Goal: Transaction & Acquisition: Purchase product/service

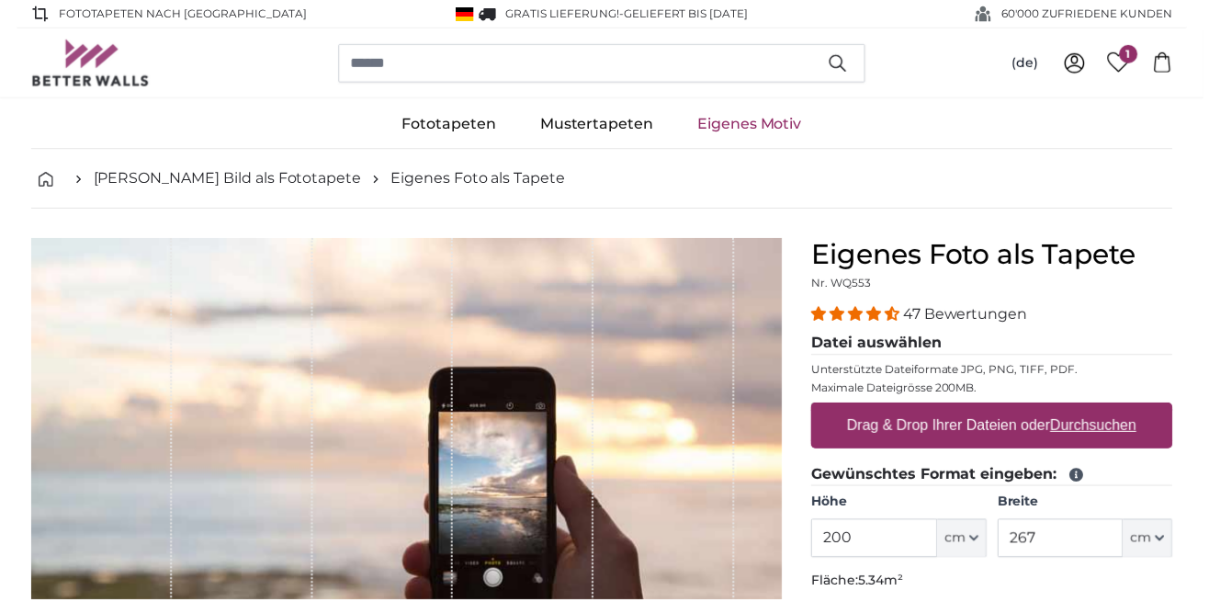
click at [888, 536] on input "200" at bounding box center [878, 540] width 126 height 39
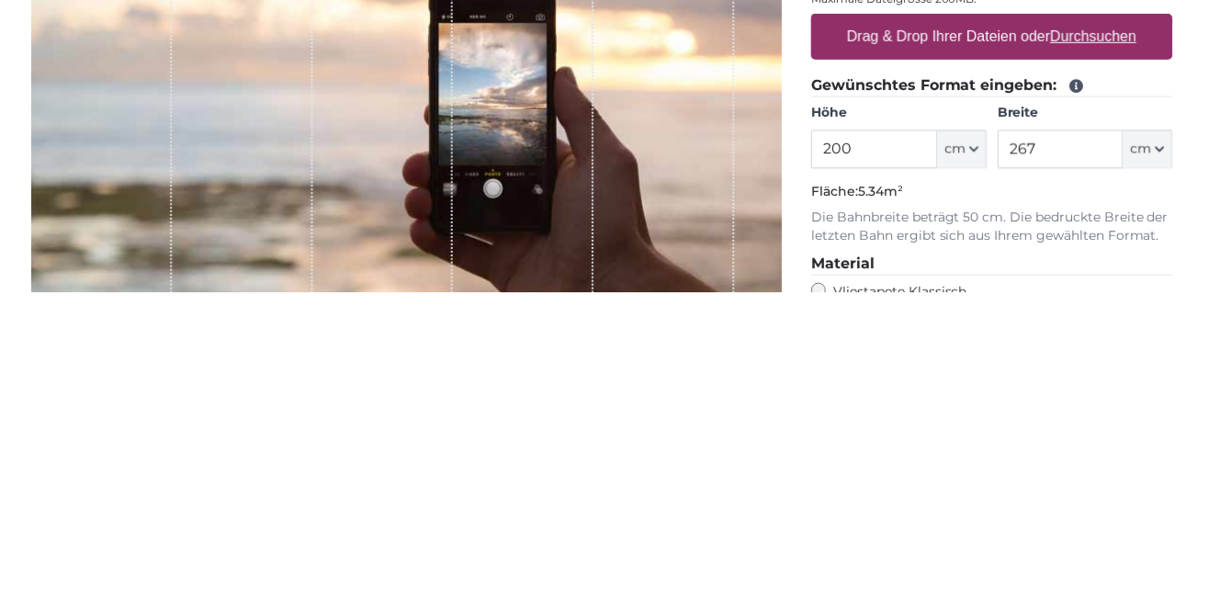
scroll to position [81, 0]
type input "205"
click at [1099, 345] on u "Durchsuchen" at bounding box center [1099, 346] width 86 height 16
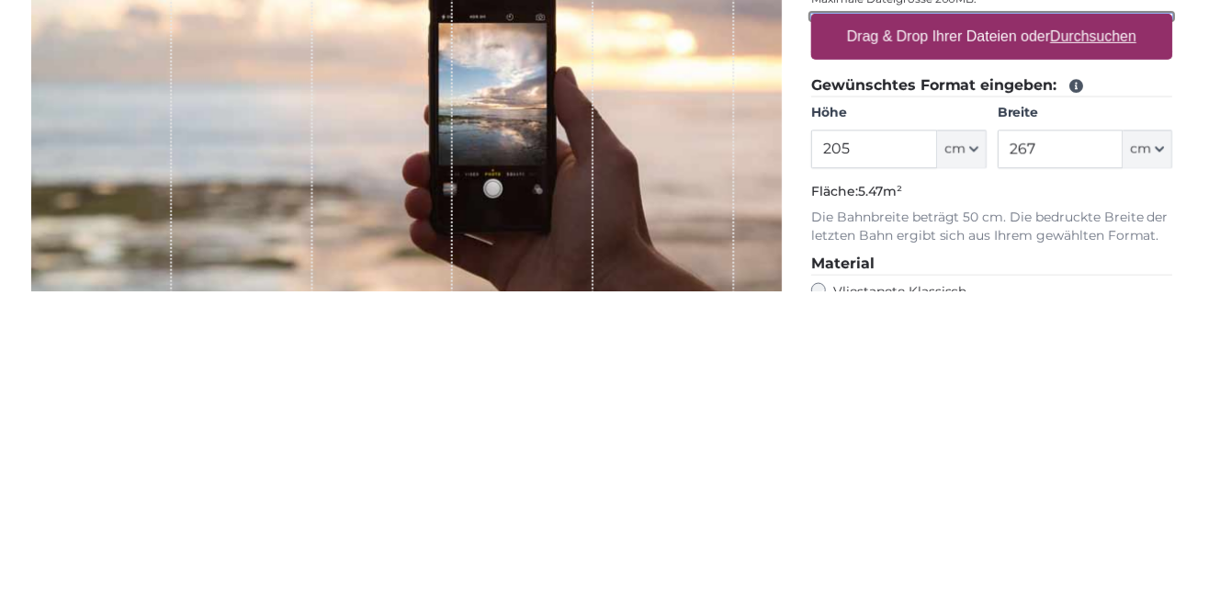
click at [1099, 329] on input "Drag & Drop Ihrer Dateien oder Durchsuchen" at bounding box center [996, 326] width 363 height 6
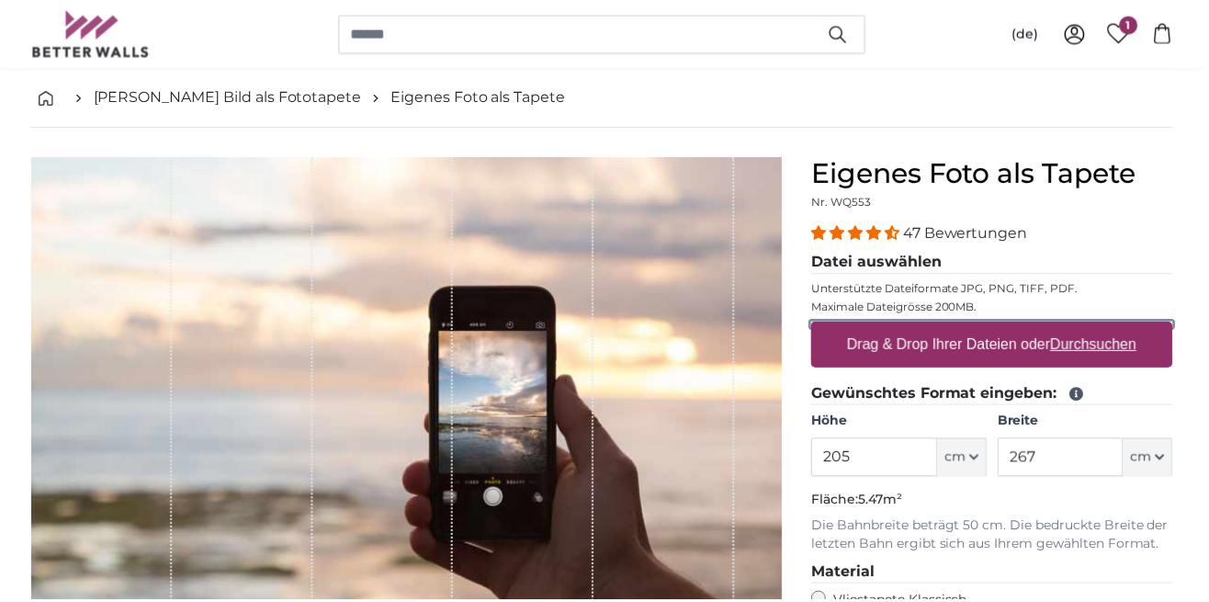
type input "**********"
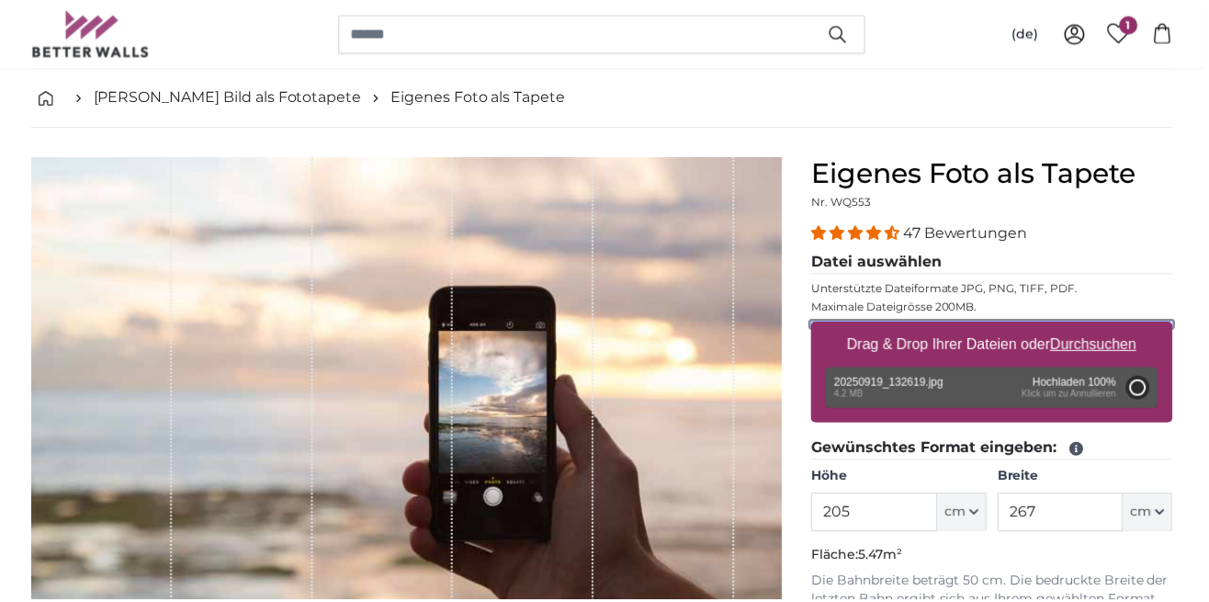
type input "139"
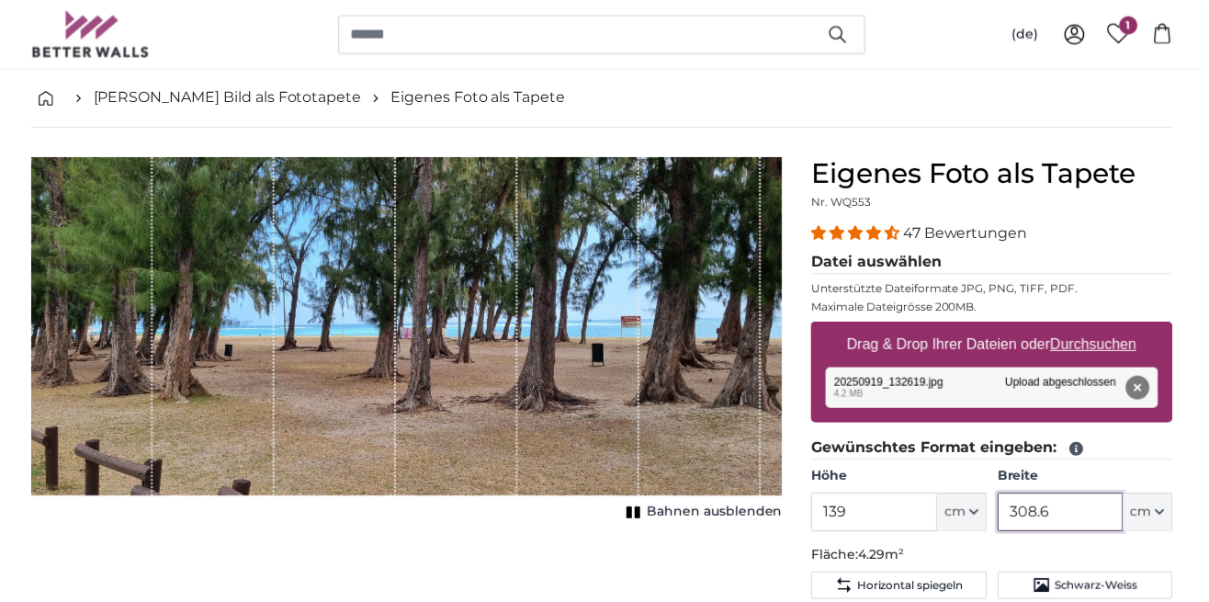
click at [1093, 513] on input "308.6" at bounding box center [1065, 514] width 126 height 39
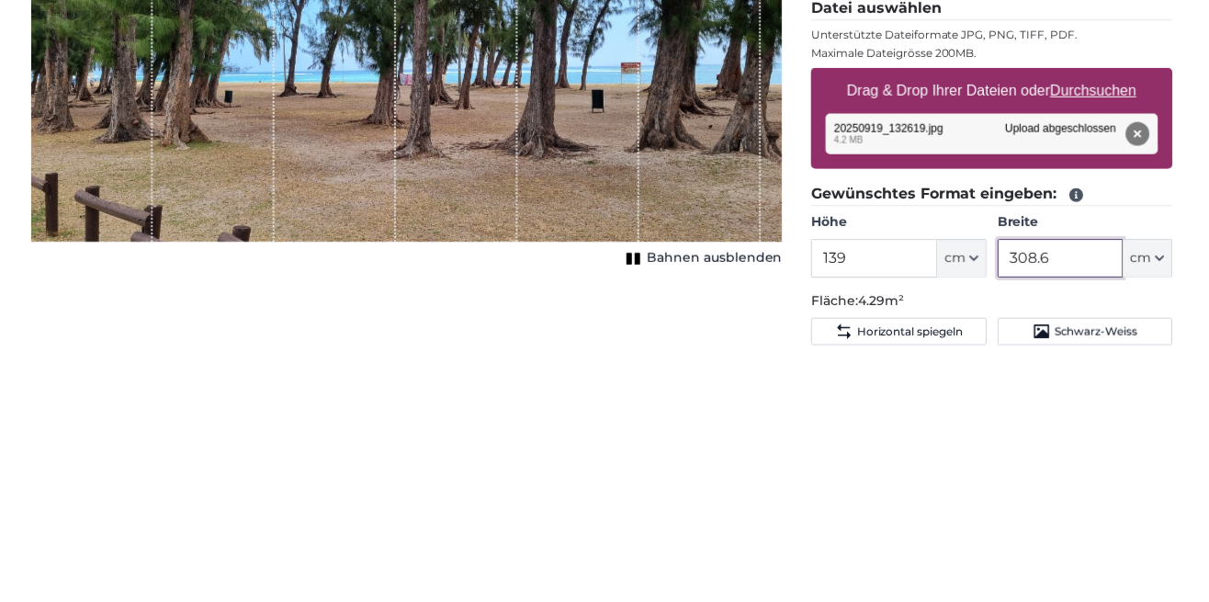
scroll to position [136, 0]
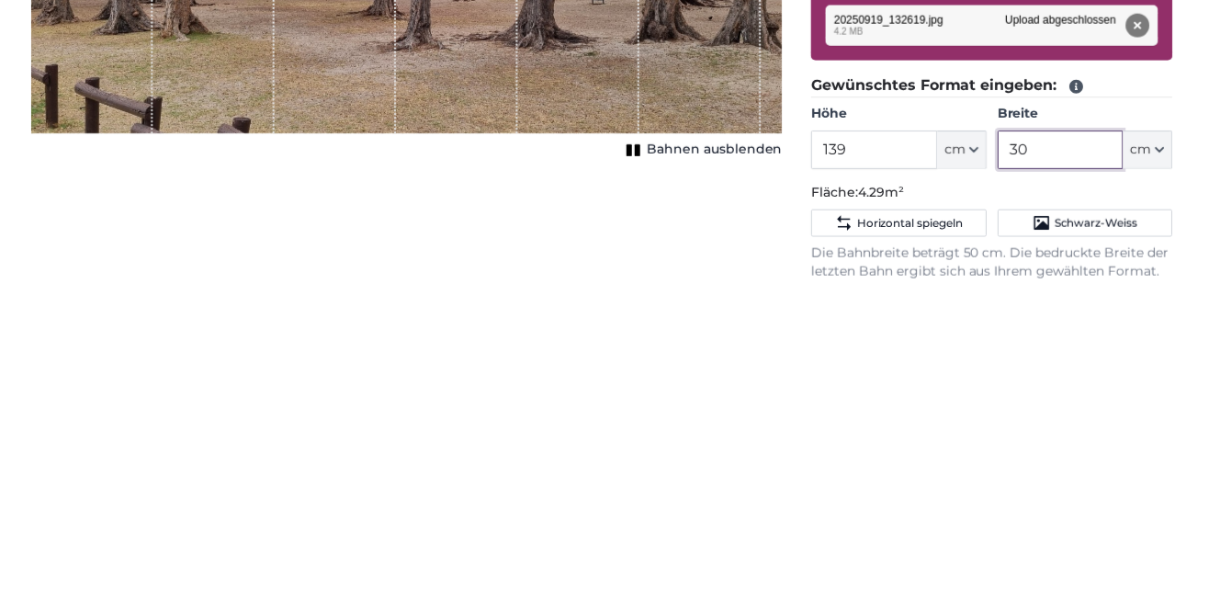
type input "3"
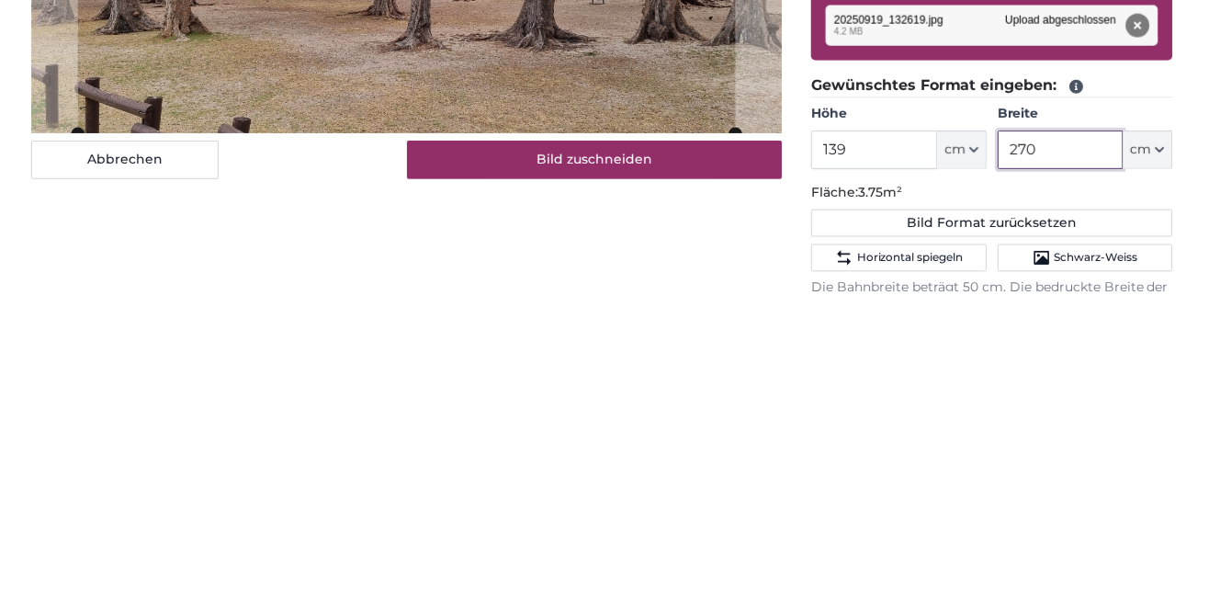
scroll to position [137, 0]
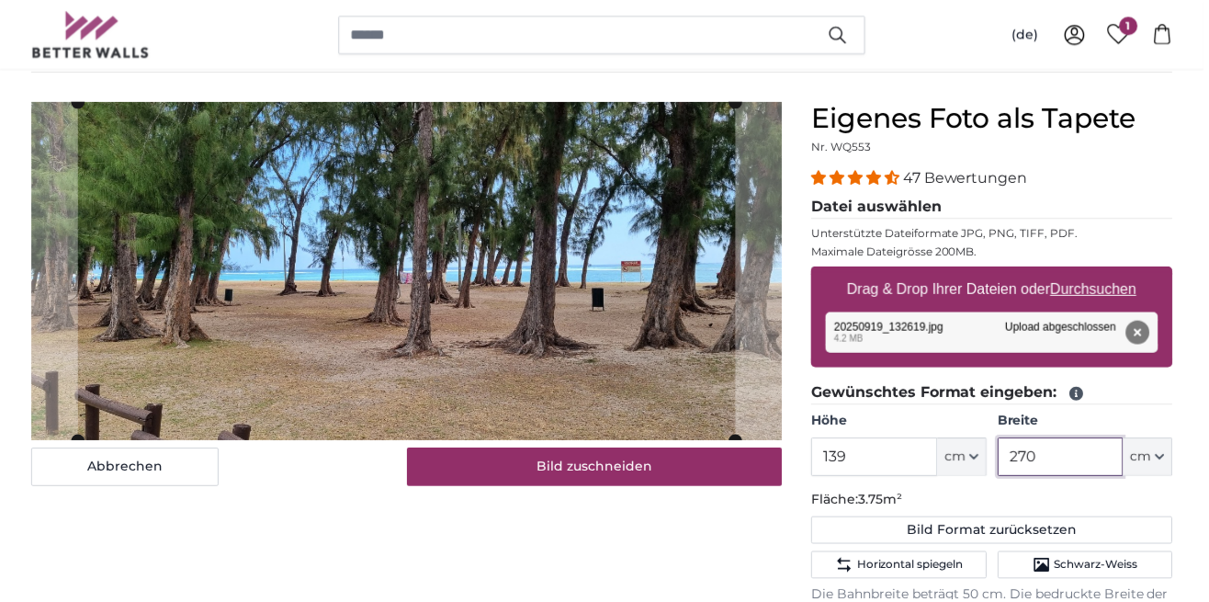
type input "270"
click at [1174, 395] on legend "Gewünschtes Format eingeben:" at bounding box center [996, 394] width 363 height 23
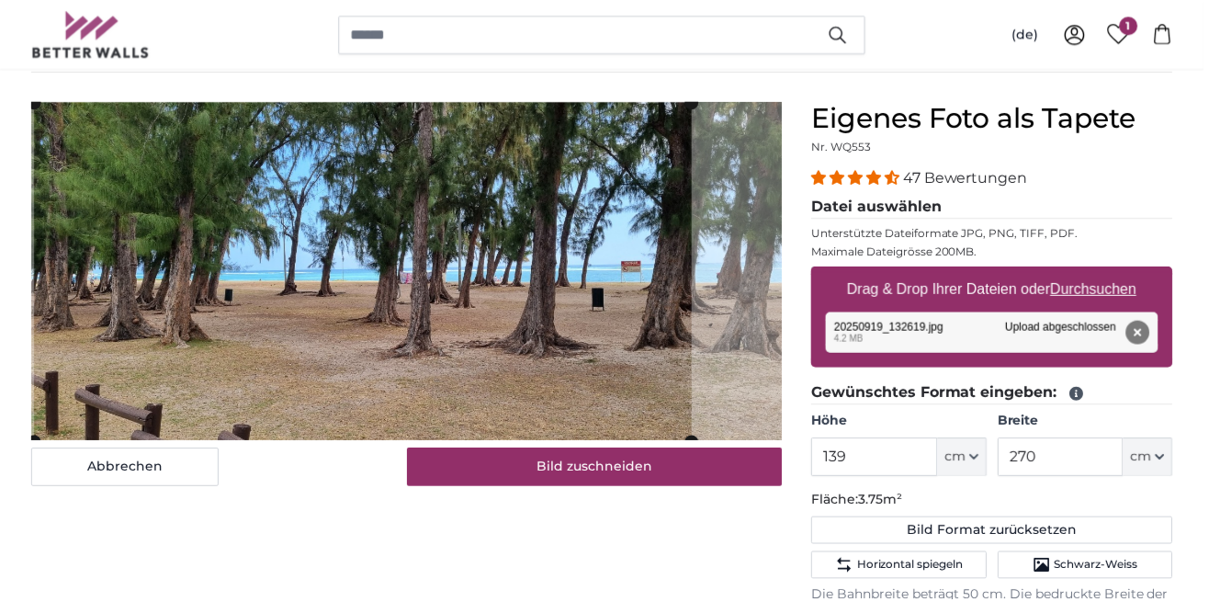
click at [1121, 294] on u "Durchsuchen" at bounding box center [1099, 290] width 86 height 16
click at [1121, 273] on input "Drag & Drop Ihrer Dateien oder Durchsuchen" at bounding box center [996, 270] width 363 height 6
type input "**********"
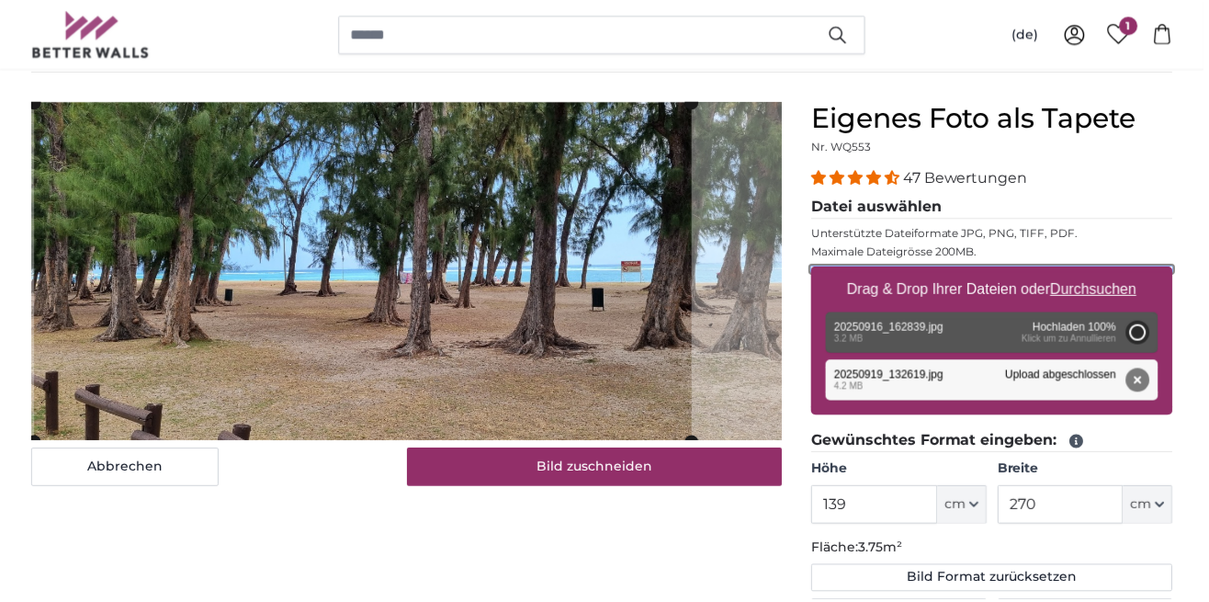
type input "139"
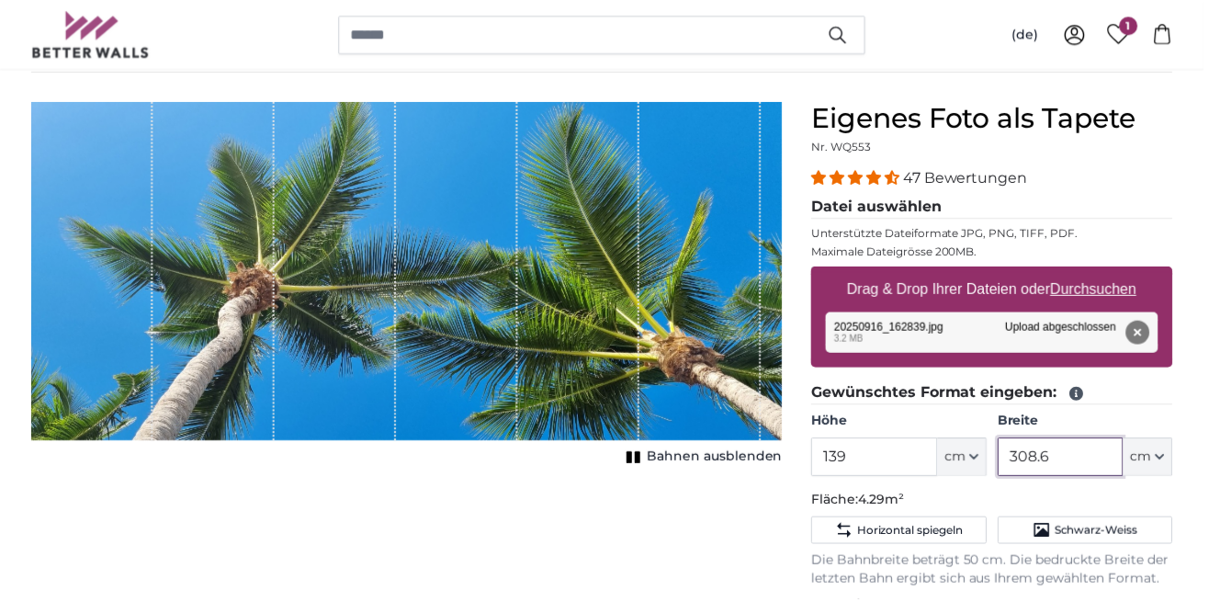
click at [1089, 459] on input "308.6" at bounding box center [1065, 458] width 126 height 39
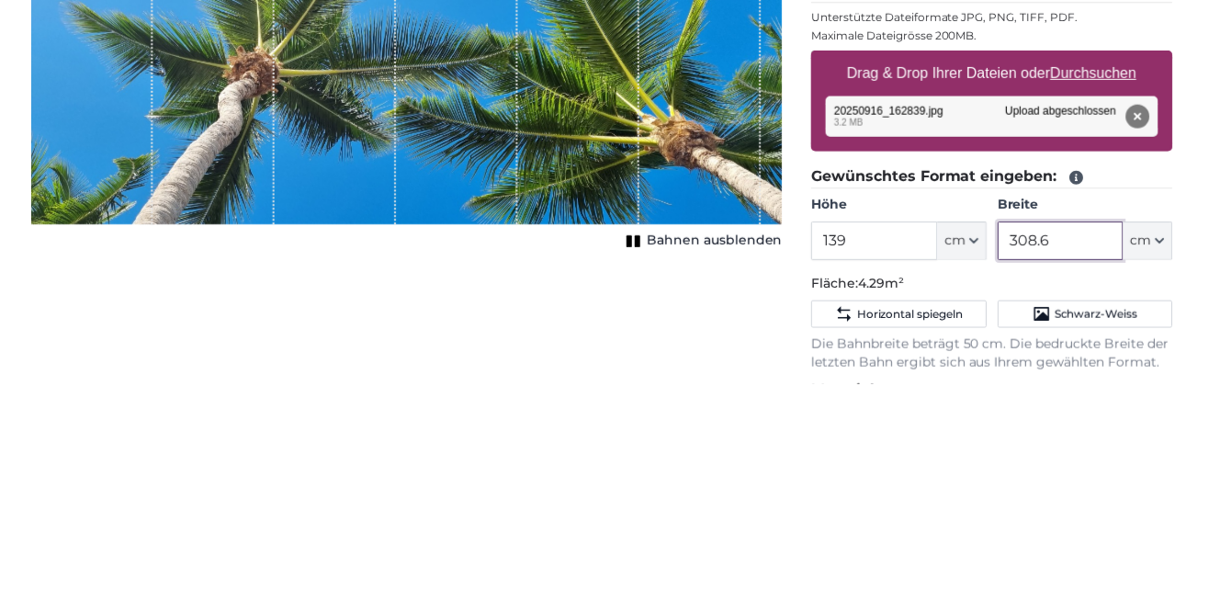
scroll to position [136, 0]
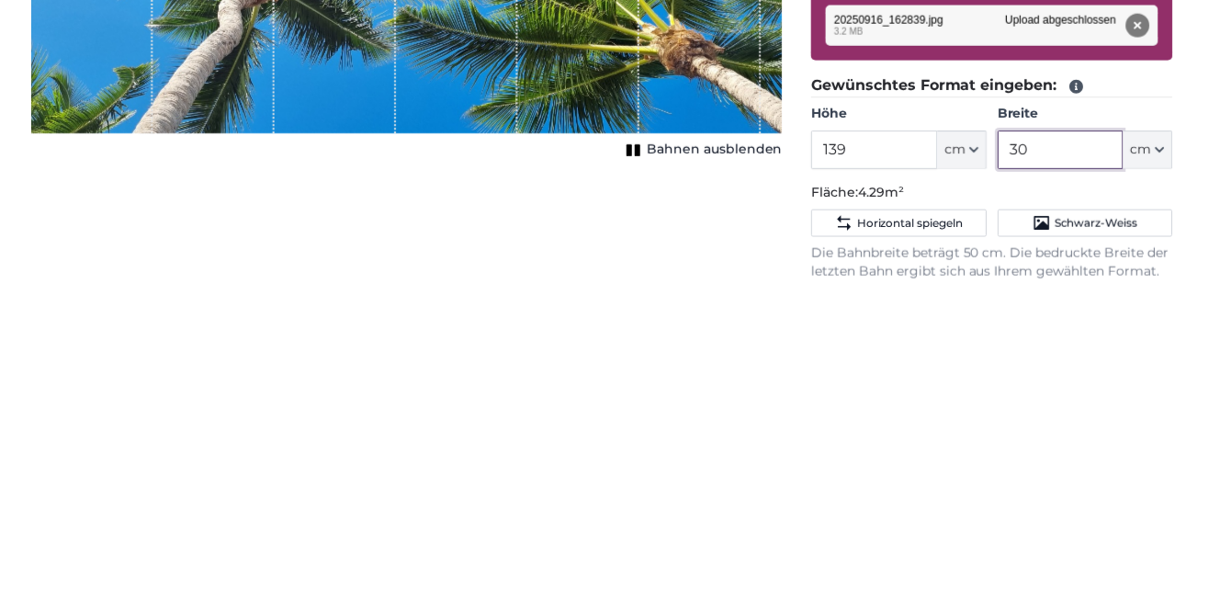
type input "3"
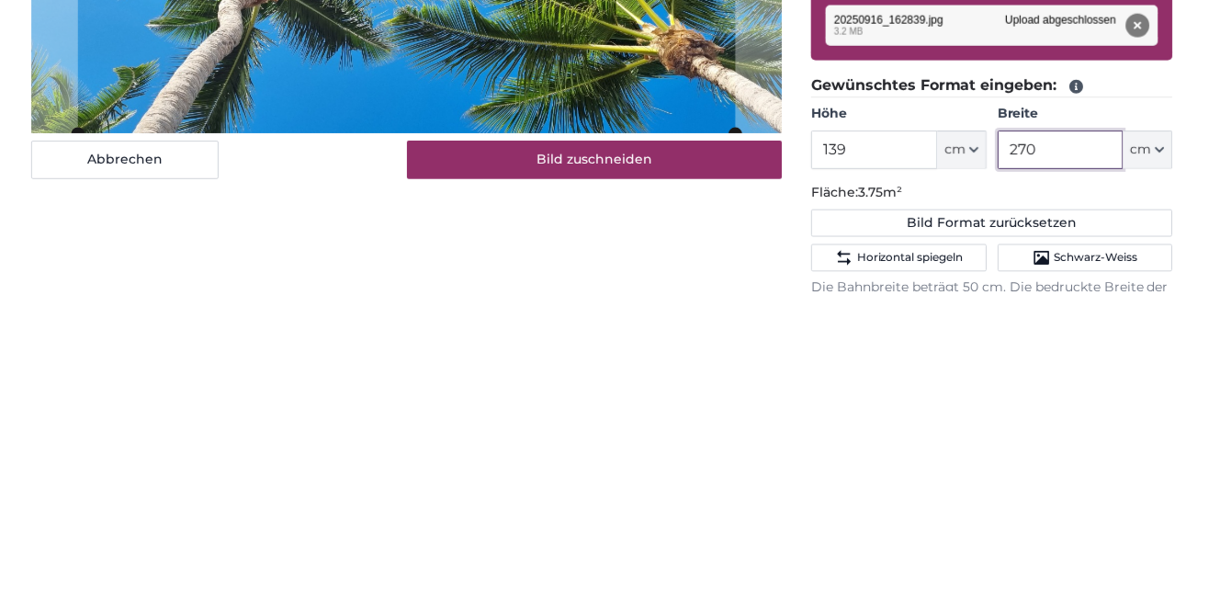
scroll to position [137, 0]
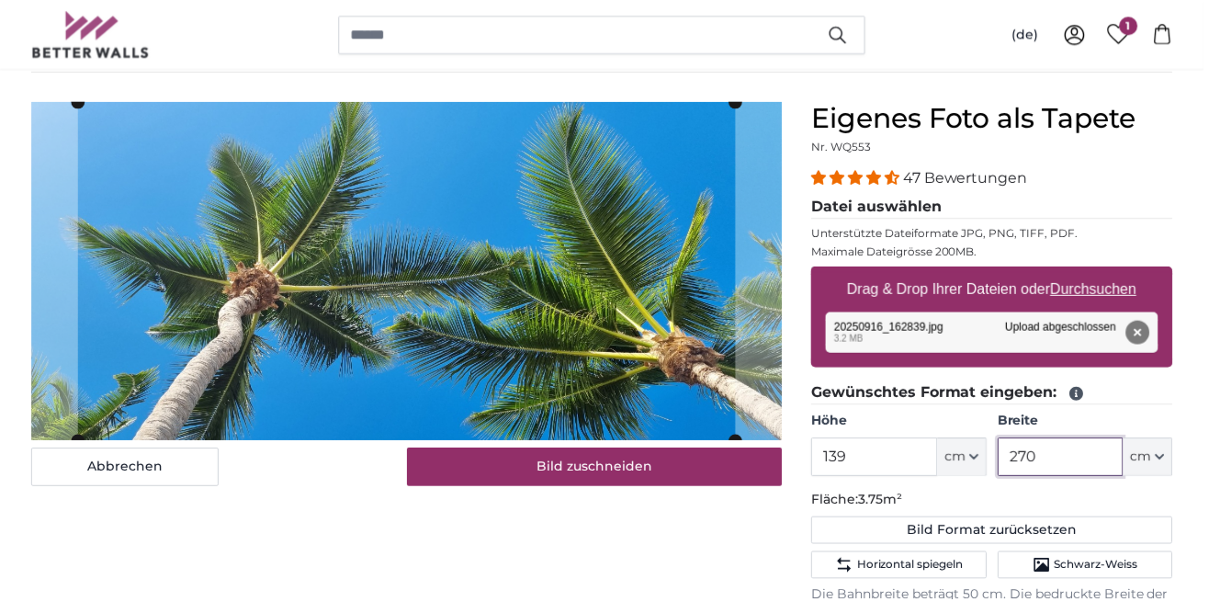
type input "270"
click at [1174, 415] on label "Breite" at bounding box center [1089, 422] width 175 height 18
click at [1128, 439] on input "270" at bounding box center [1065, 458] width 126 height 39
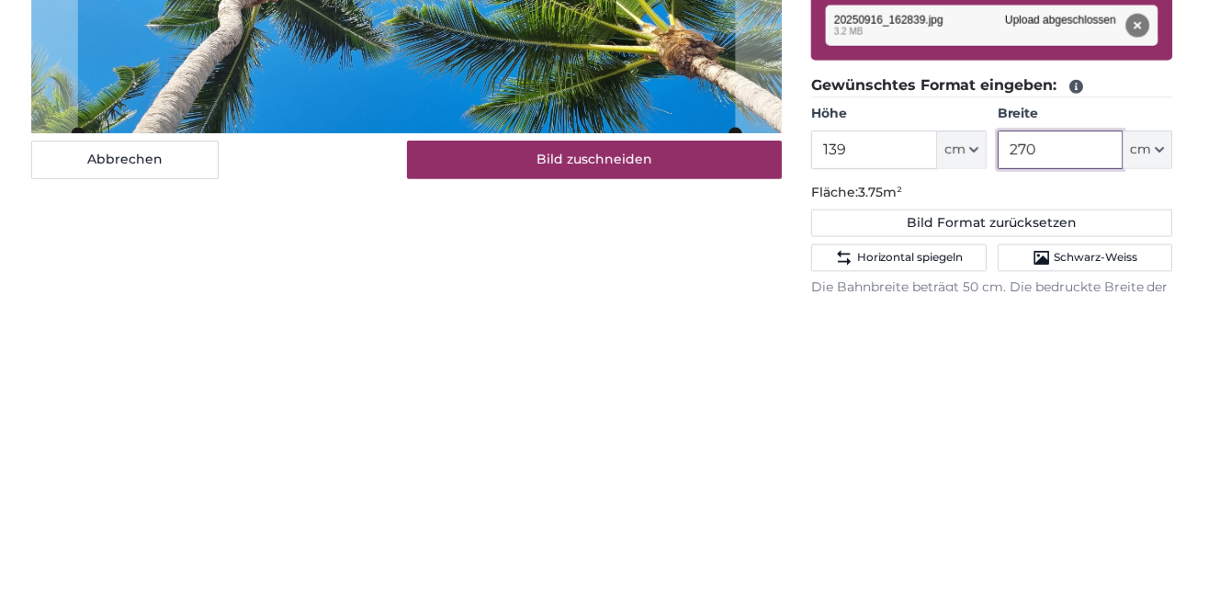
scroll to position [136, 0]
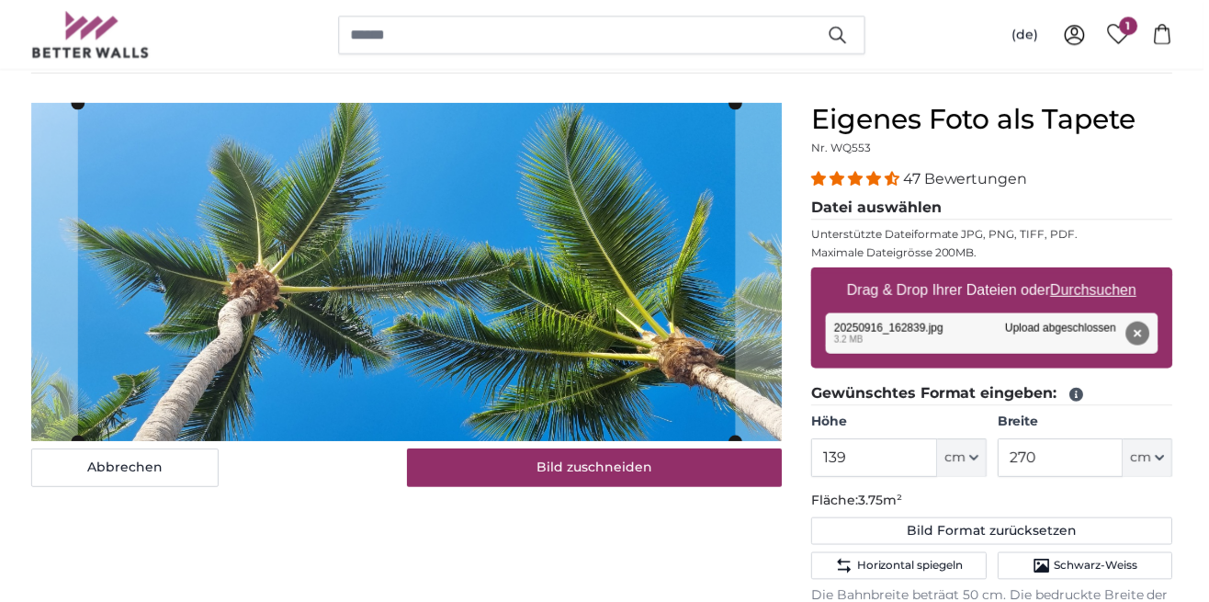
click at [1137, 185] on div "47 Bewertungen" at bounding box center [996, 179] width 363 height 21
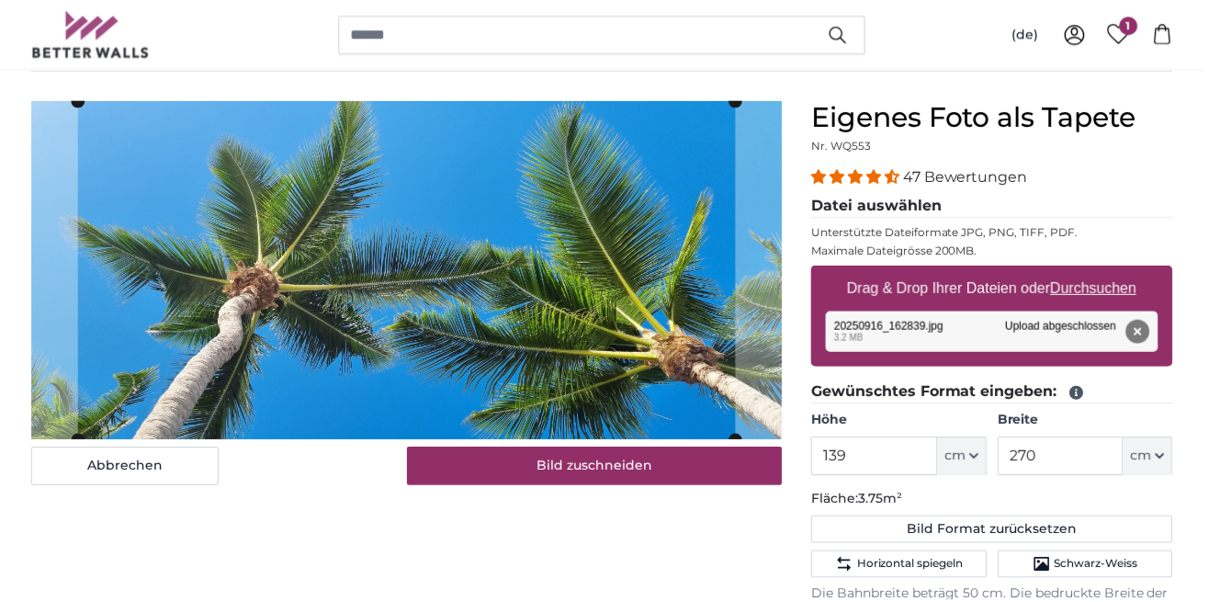
scroll to position [137, 0]
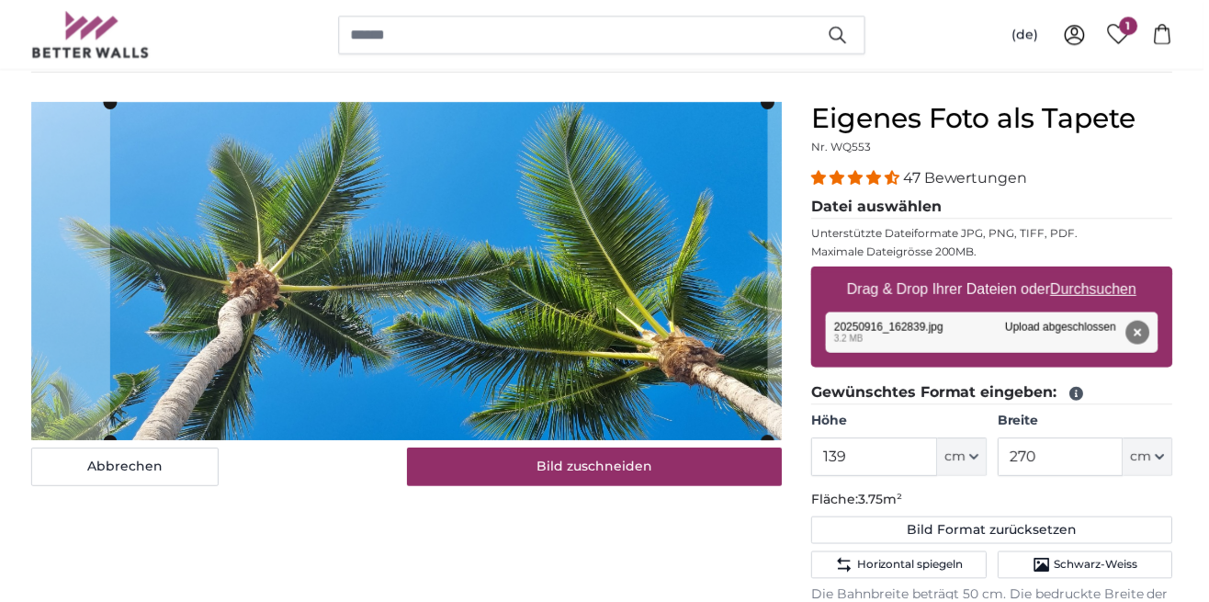
click at [1114, 291] on u "Durchsuchen" at bounding box center [1099, 290] width 86 height 16
click at [1114, 273] on input "Drag & Drop Ihrer Dateien oder Durchsuchen" at bounding box center [996, 270] width 363 height 6
type input "**********"
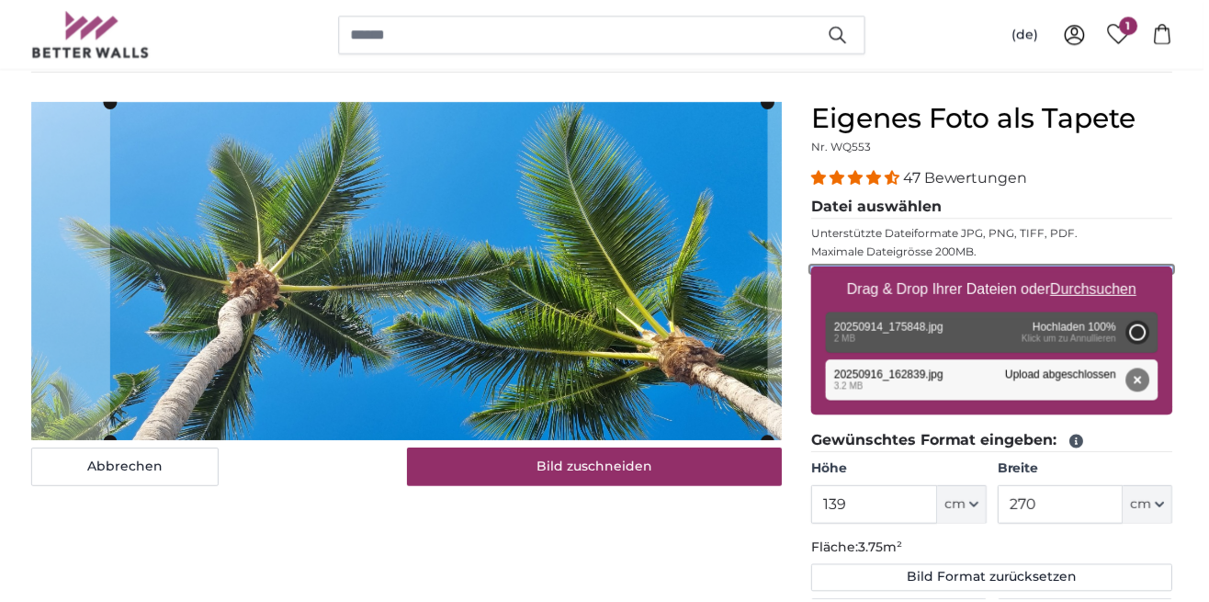
type input "139"
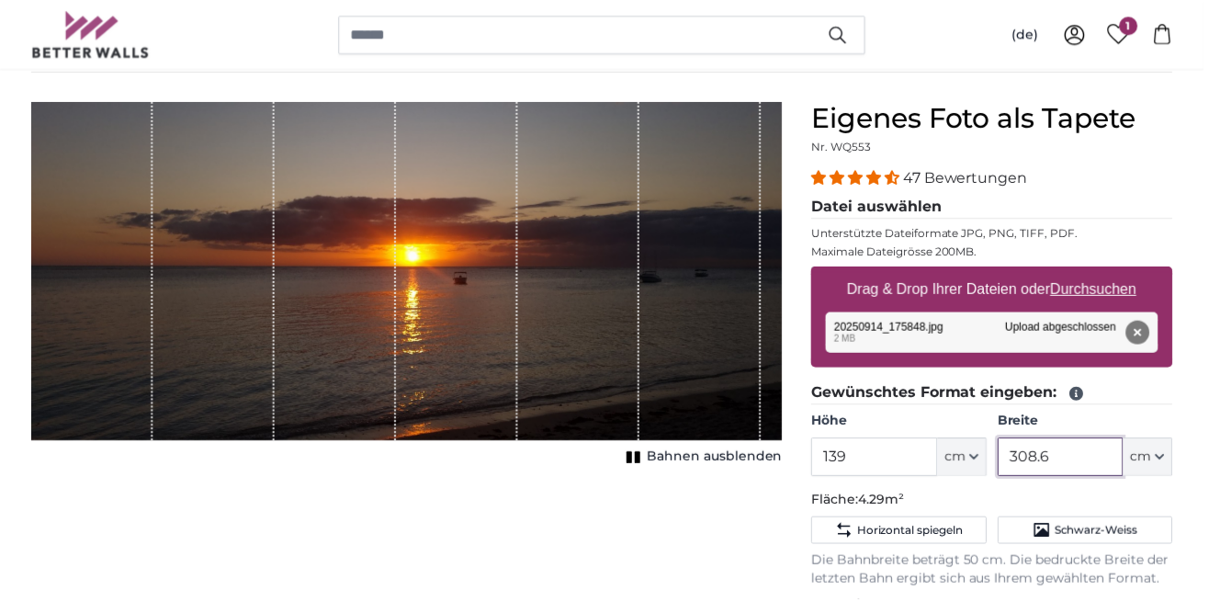
click at [1090, 450] on input "308.6" at bounding box center [1065, 458] width 126 height 39
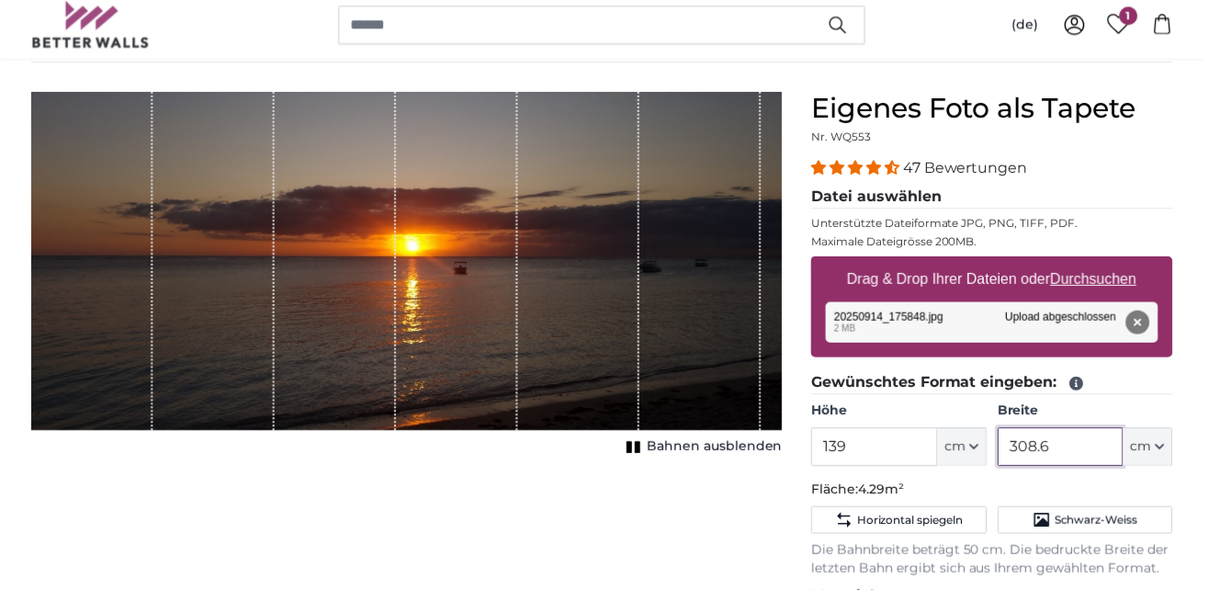
scroll to position [137, 0]
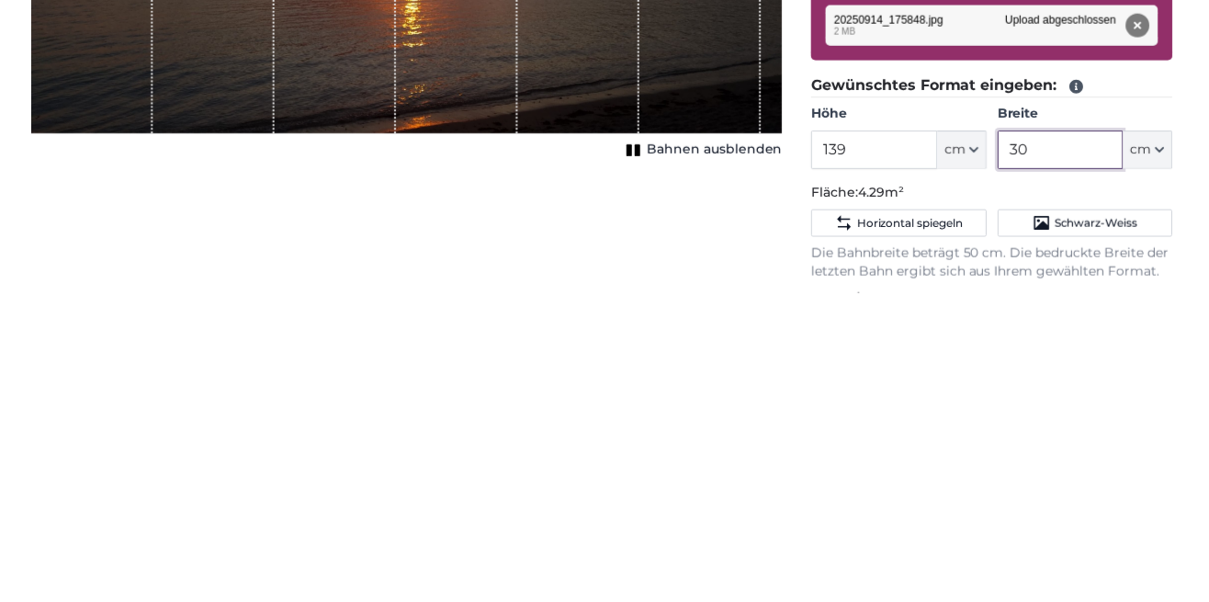
type input "3"
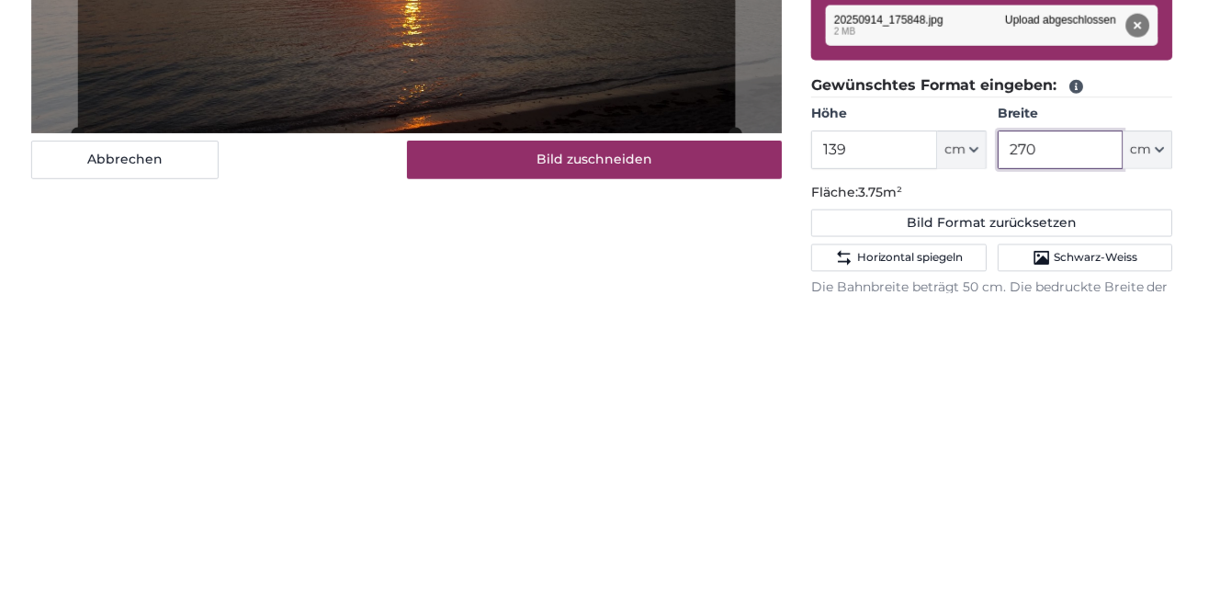
scroll to position [138, 0]
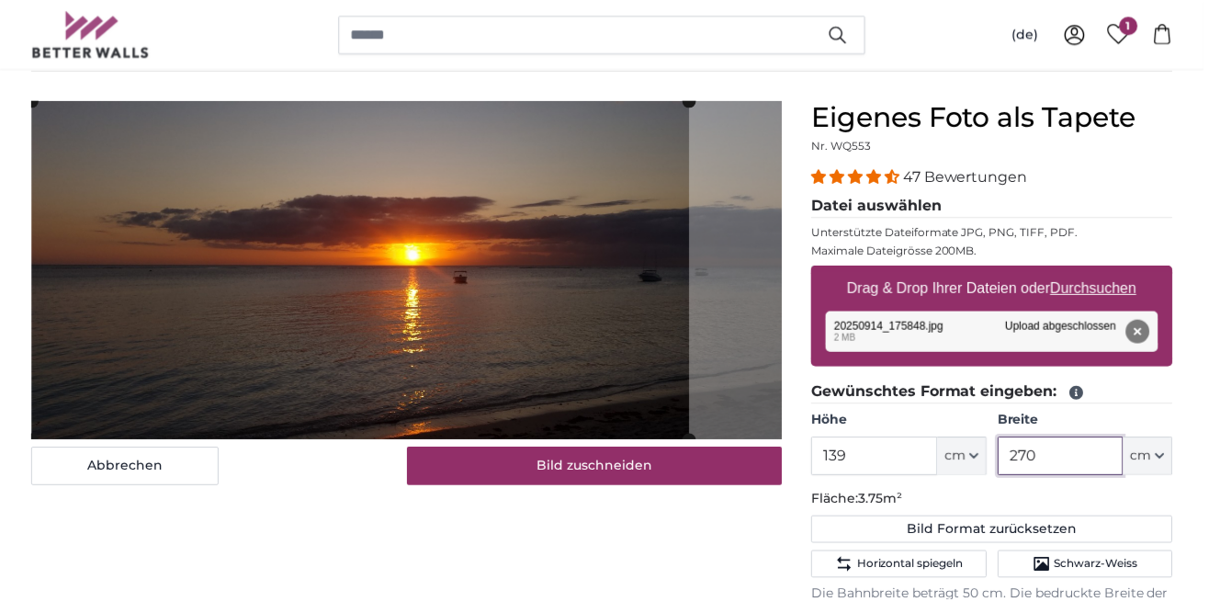
type input "270"
click at [1114, 290] on u "Durchsuchen" at bounding box center [1099, 289] width 86 height 16
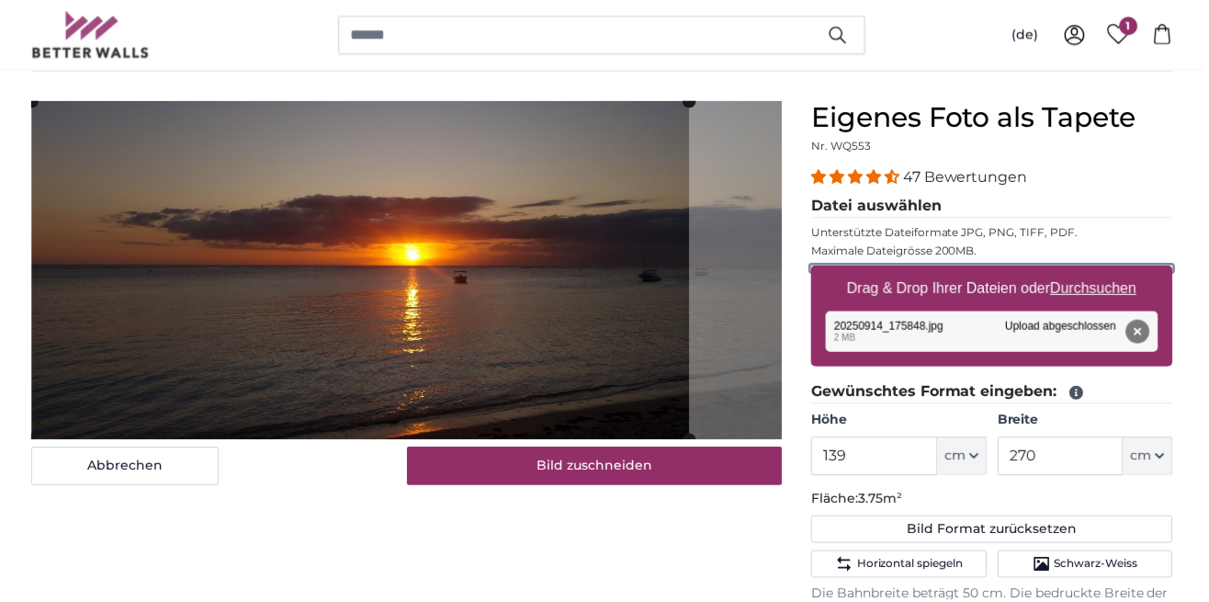
click at [1114, 272] on input "Drag & Drop Ihrer Dateien oder Durchsuchen" at bounding box center [996, 269] width 363 height 6
type input "**********"
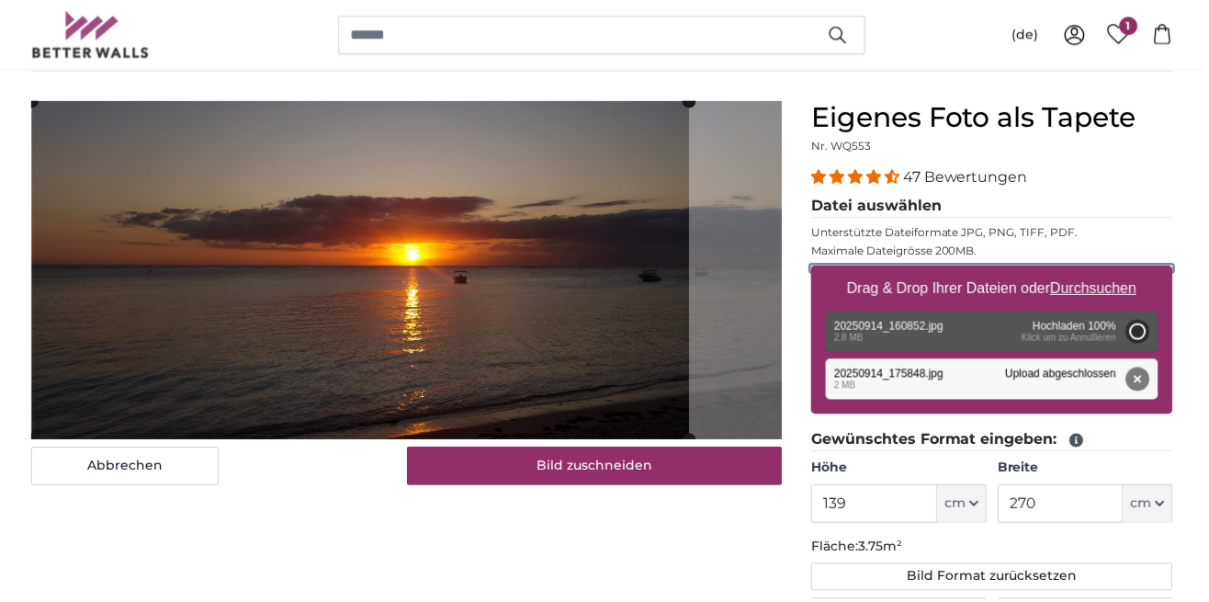
type input "139"
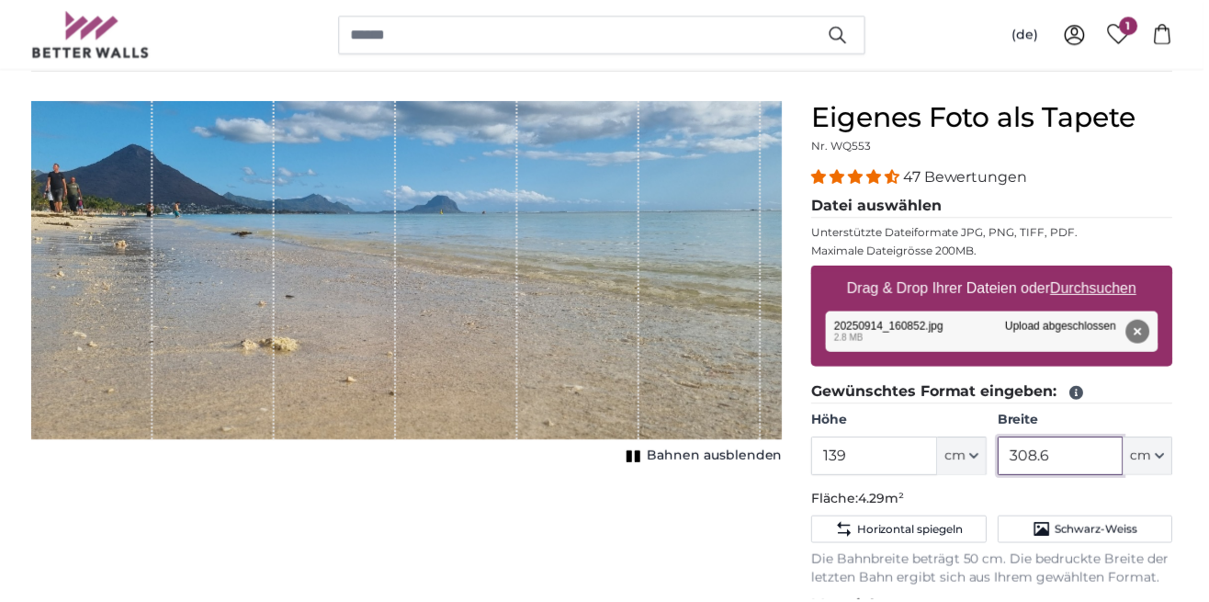
click at [1098, 460] on input "308.6" at bounding box center [1065, 457] width 126 height 39
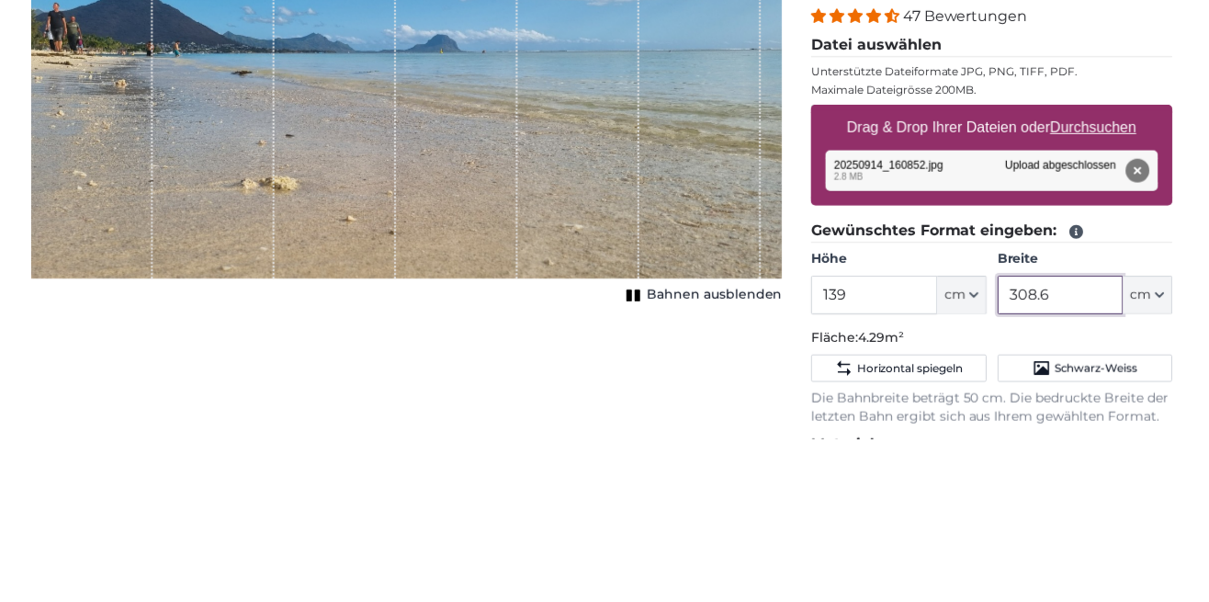
scroll to position [138, 0]
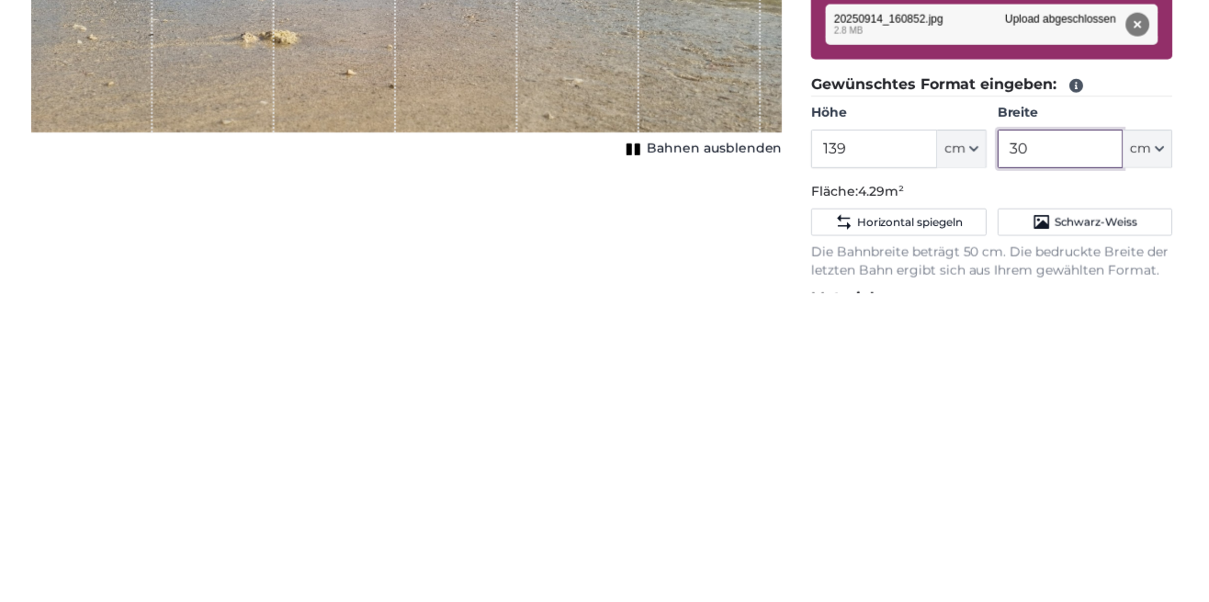
type input "3"
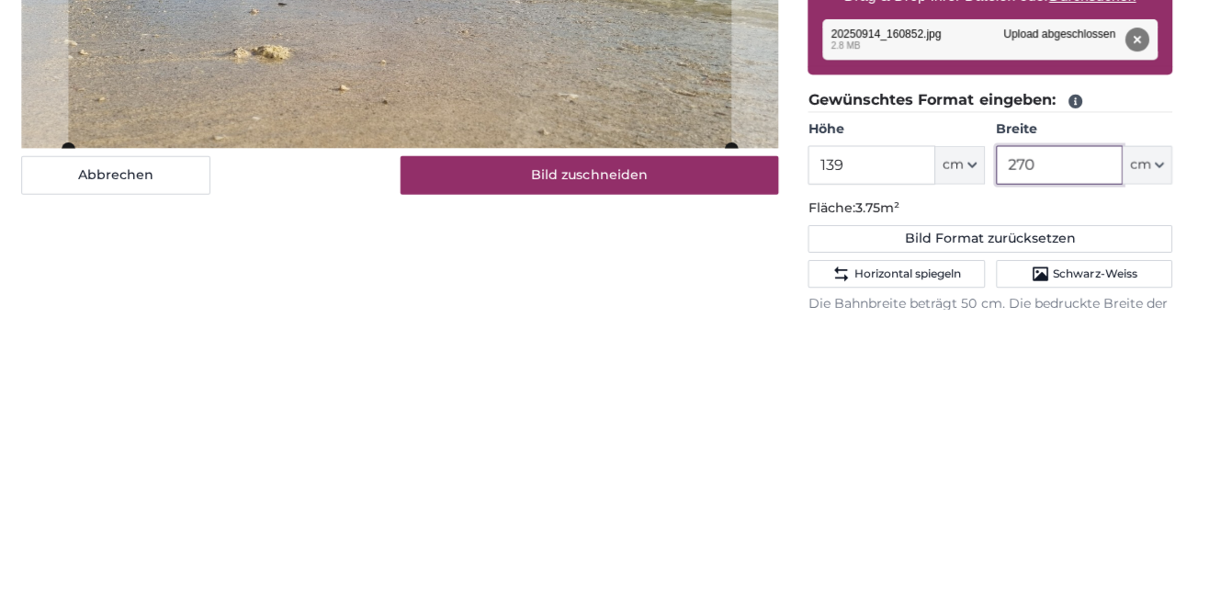
scroll to position [138, 0]
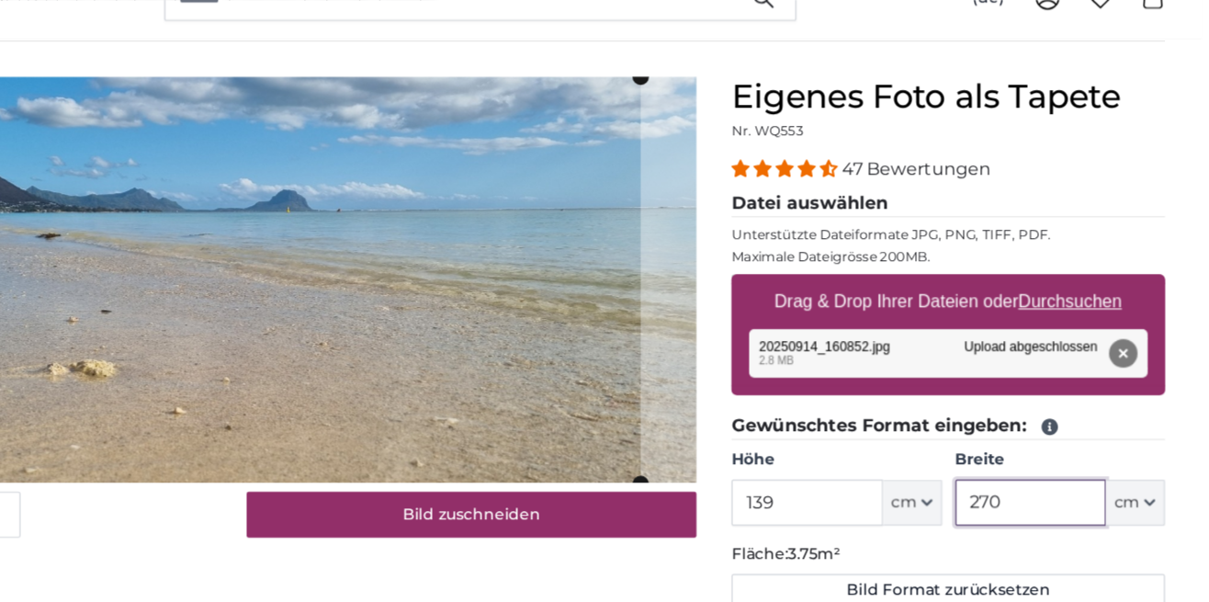
type input "270"
click at [1151, 185] on div "47 Bewertungen" at bounding box center [996, 177] width 363 height 21
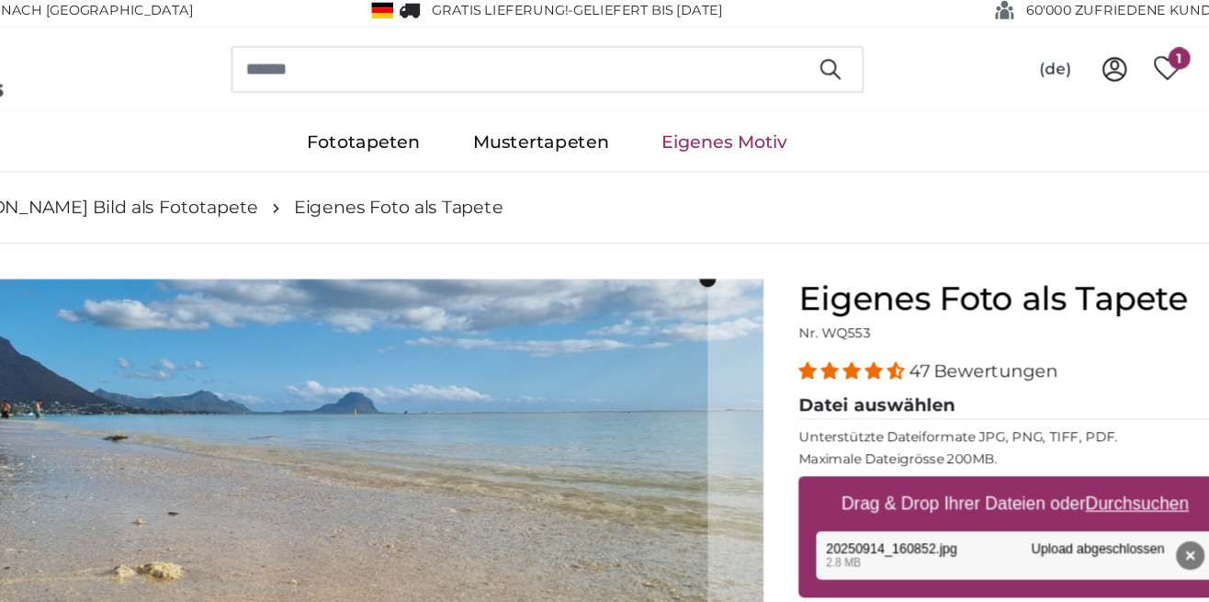
scroll to position [0, 0]
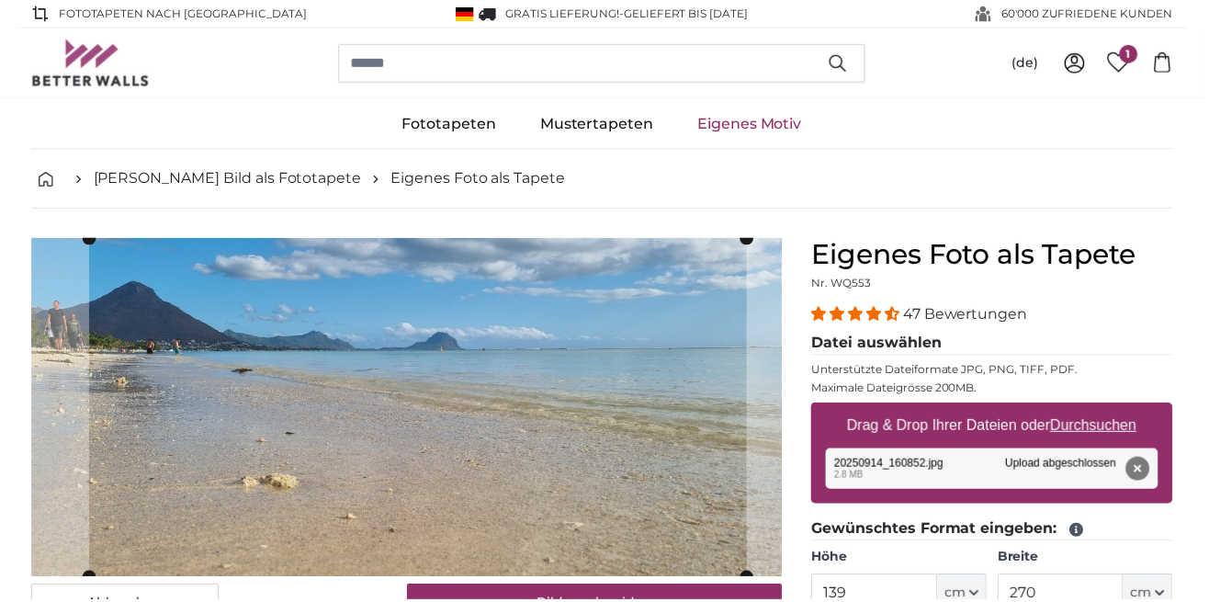
click at [1107, 428] on u "Durchsuchen" at bounding box center [1099, 427] width 86 height 16
click at [1107, 410] on input "Drag & Drop Ihrer Dateien oder Durchsuchen" at bounding box center [996, 407] width 363 height 6
type input "**********"
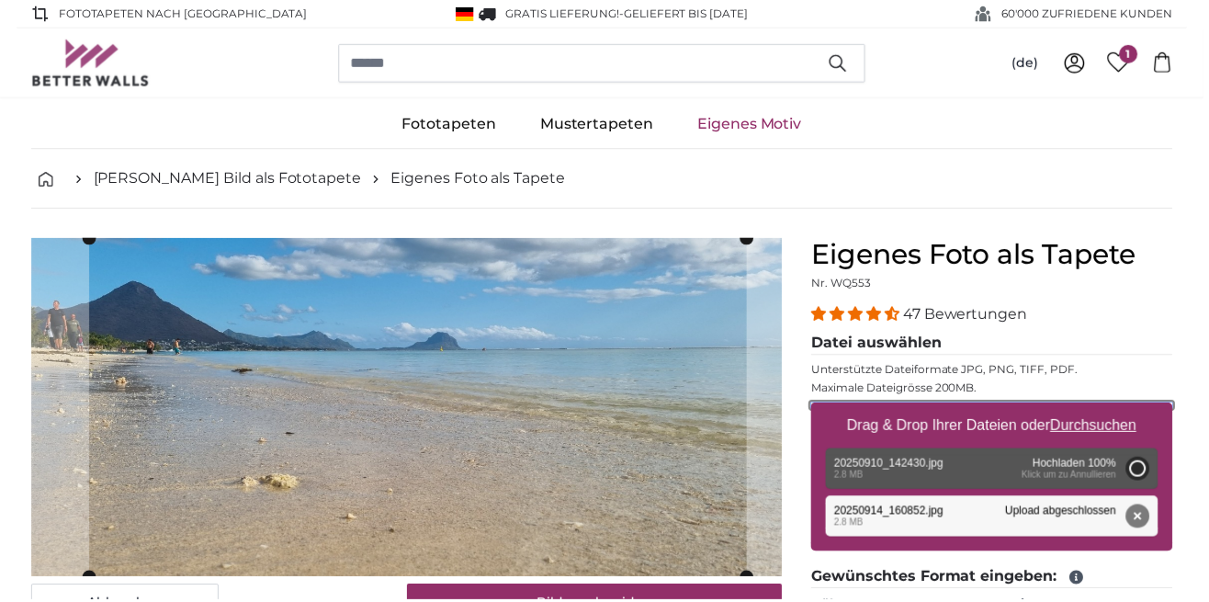
type input "139"
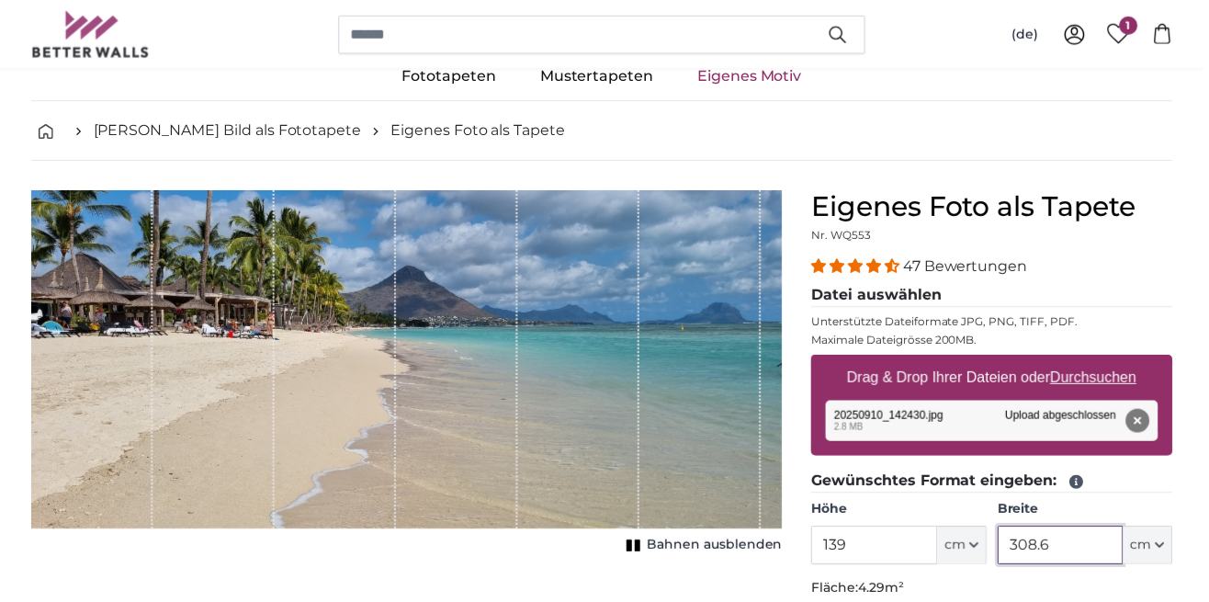
click at [1091, 550] on input "308.6" at bounding box center [1065, 547] width 126 height 39
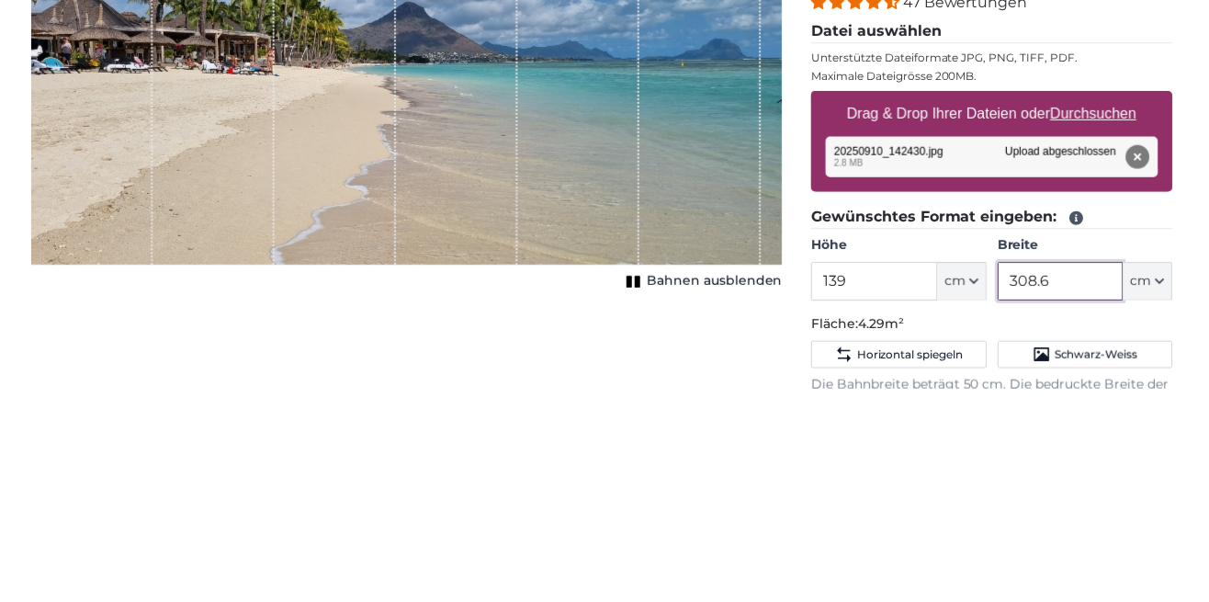
scroll to position [101, 0]
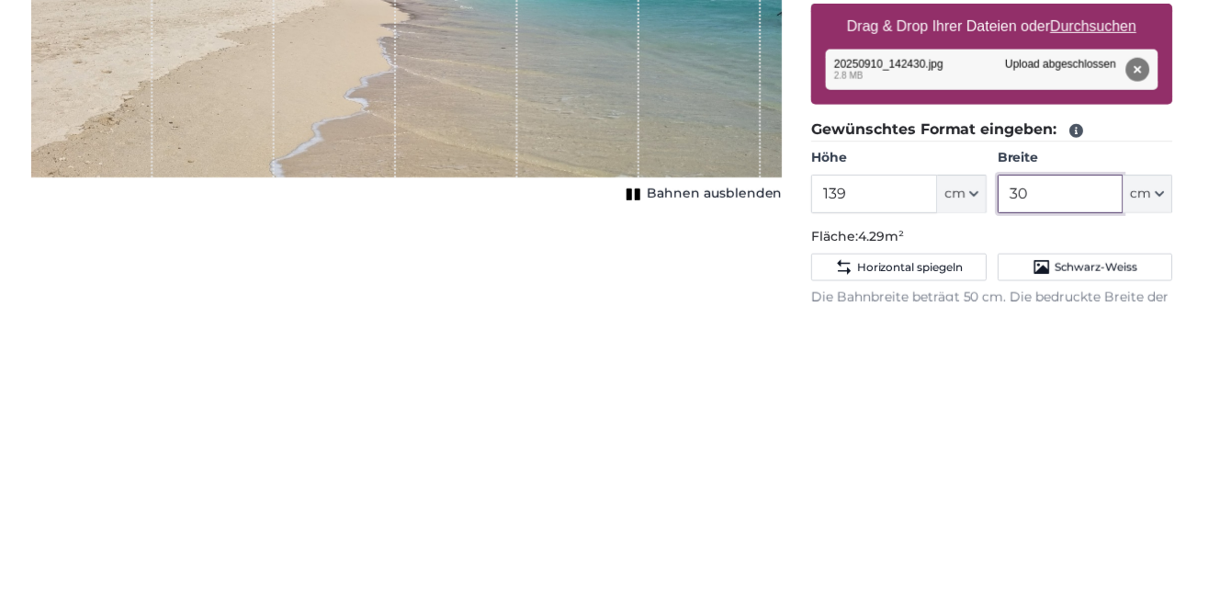
type input "3"
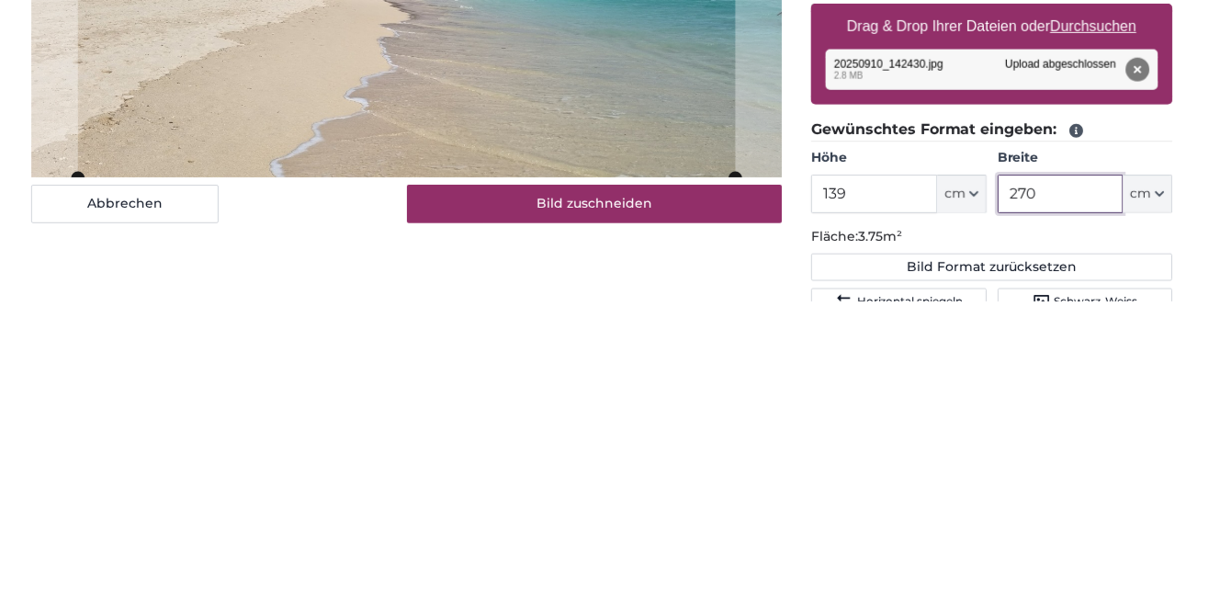
scroll to position [102, 0]
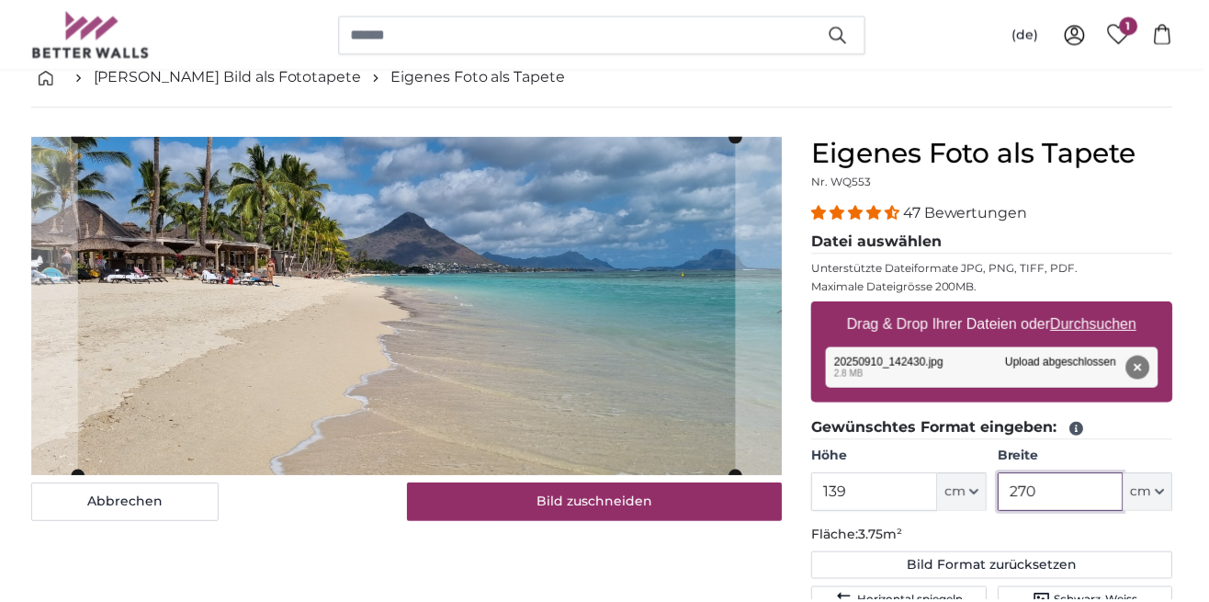
type input "270"
click at [1163, 448] on label "Breite" at bounding box center [1089, 457] width 175 height 18
click at [1128, 474] on input "270" at bounding box center [1065, 493] width 126 height 39
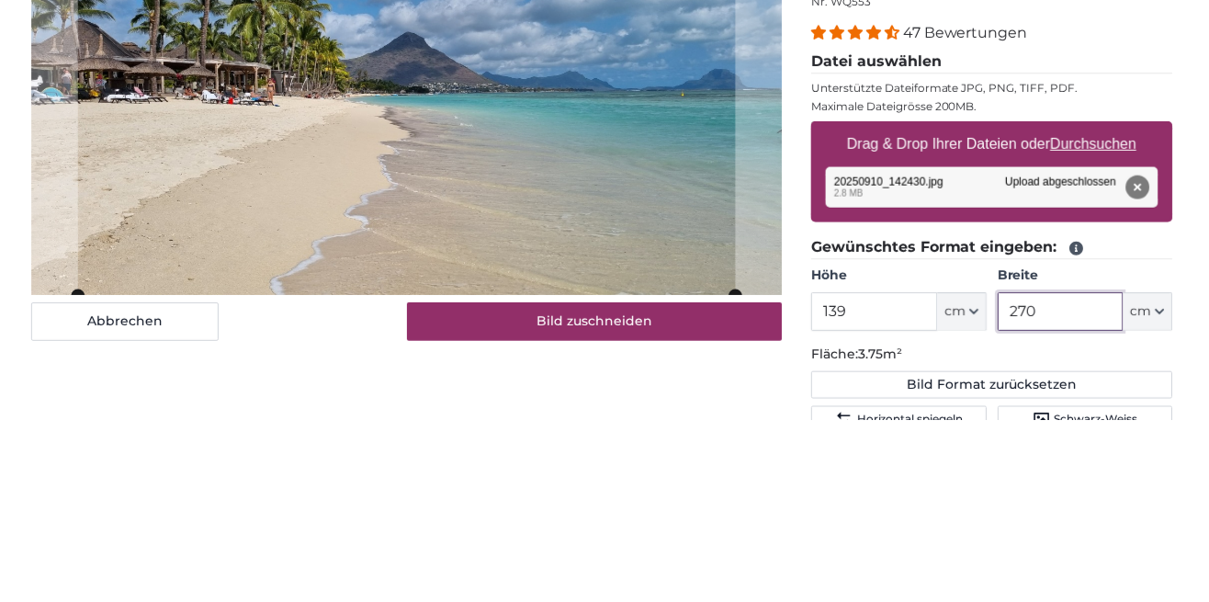
scroll to position [136, 0]
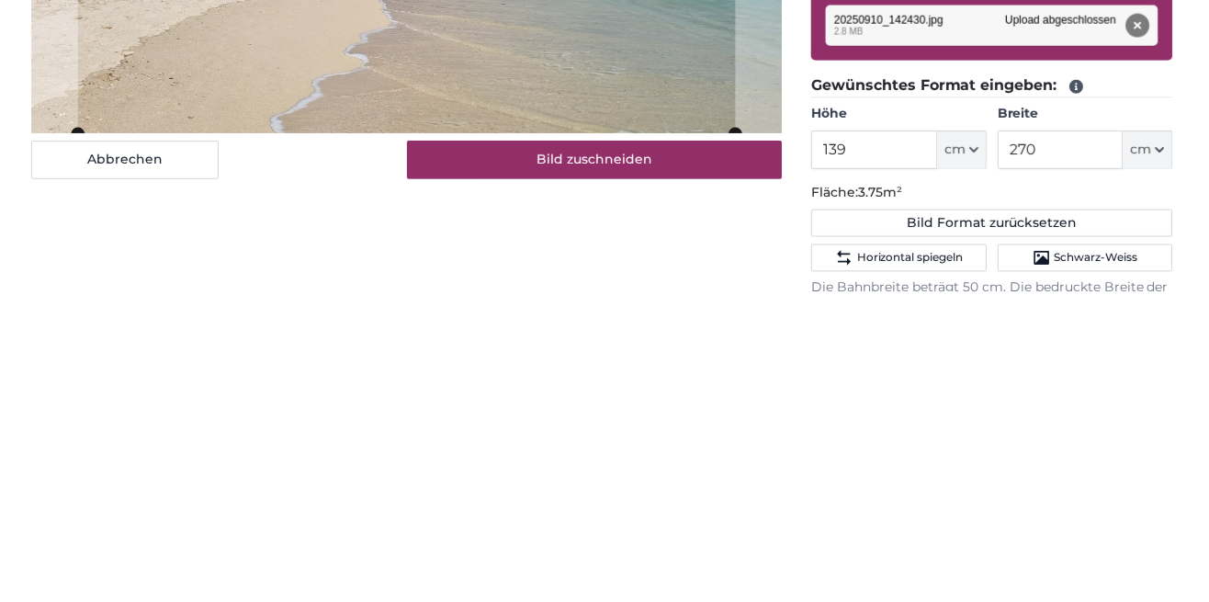
click at [1141, 391] on legend "Gewünschtes Format eingeben:" at bounding box center [996, 395] width 363 height 23
